Goal: Information Seeking & Learning: Learn about a topic

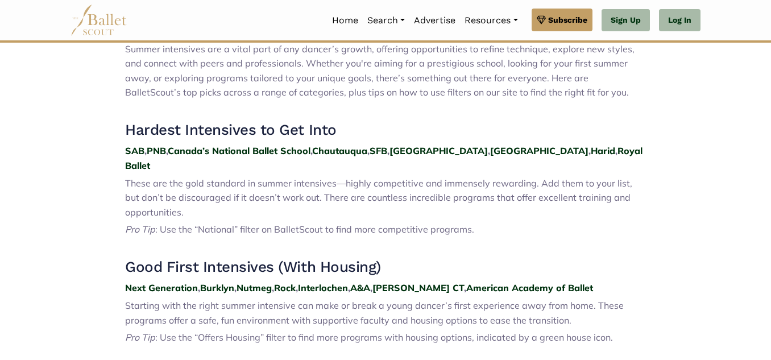
scroll to position [383, 0]
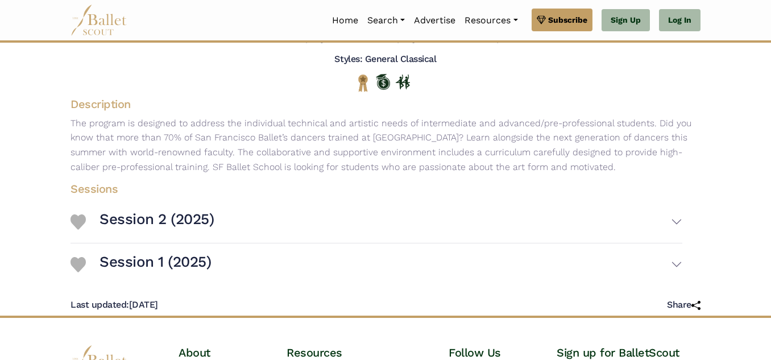
scroll to position [138, 0]
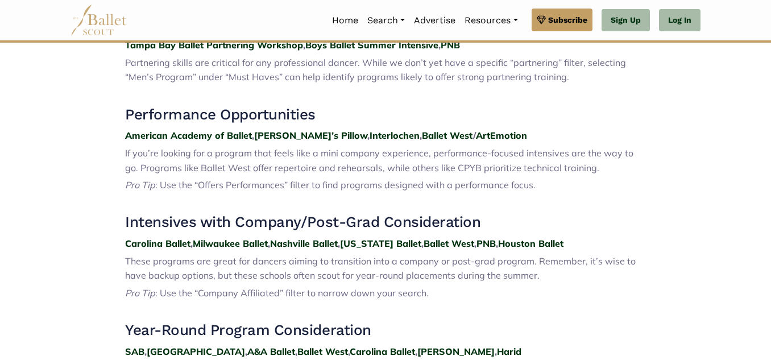
scroll to position [736, 0]
click at [426, 1] on nav "Home Search Organizations Programs Auditions Jobs" at bounding box center [385, 20] width 630 height 40
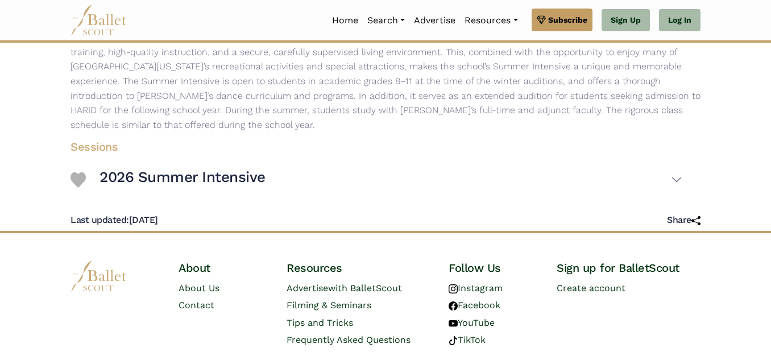
scroll to position [202, 0]
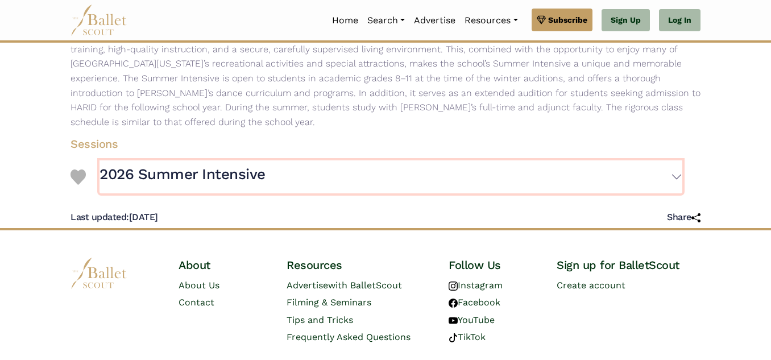
click at [218, 165] on h3 "2026 Summer Intensive" at bounding box center [182, 174] width 166 height 19
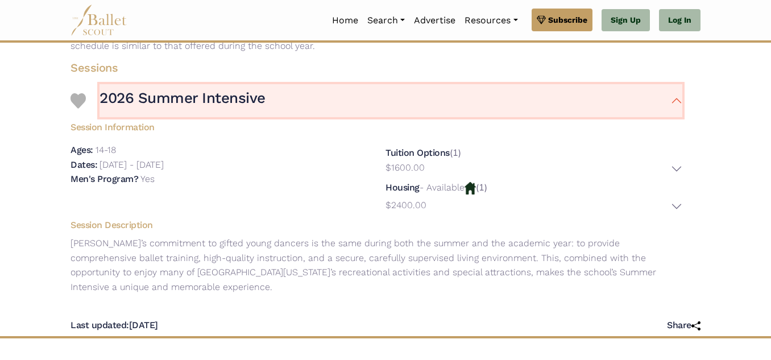
scroll to position [281, 0]
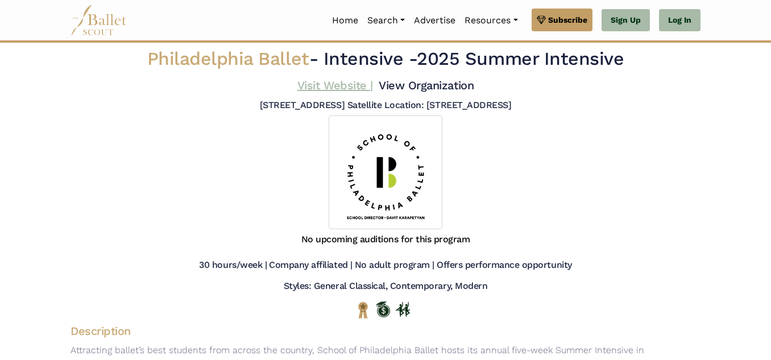
click at [307, 89] on link "Visit Website |" at bounding box center [335, 85] width 76 height 14
